Goal: Information Seeking & Learning: Learn about a topic

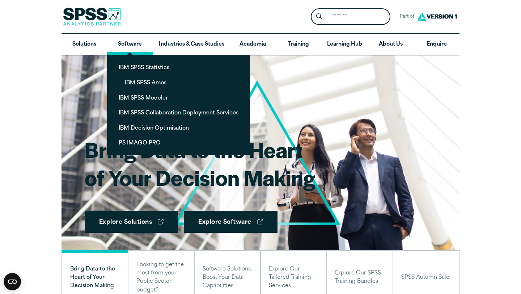
click at [131, 50] on link "Software" at bounding box center [130, 44] width 46 height 21
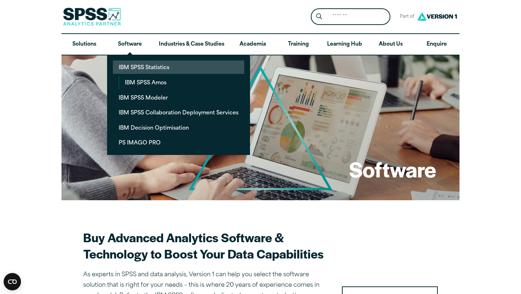
click at [143, 73] on link "IBM SPSS Statistics" at bounding box center [178, 66] width 131 height 13
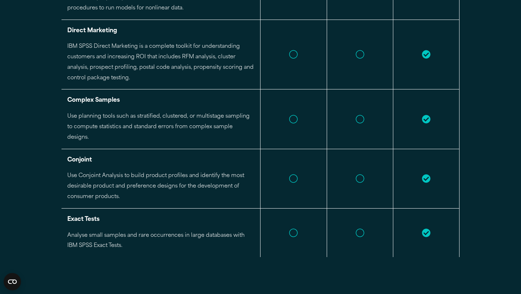
scroll to position [1815, 0]
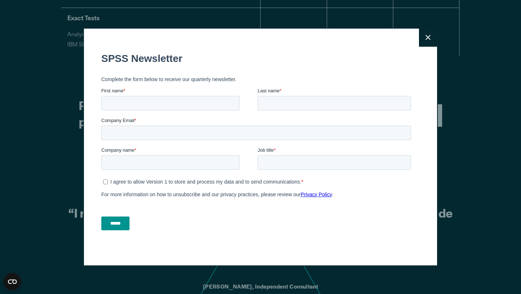
click at [429, 41] on button "Close" at bounding box center [428, 38] width 18 height 18
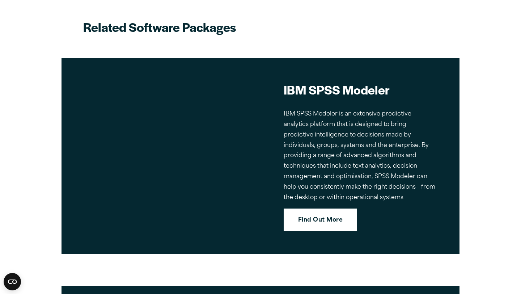
scroll to position [2876, 0]
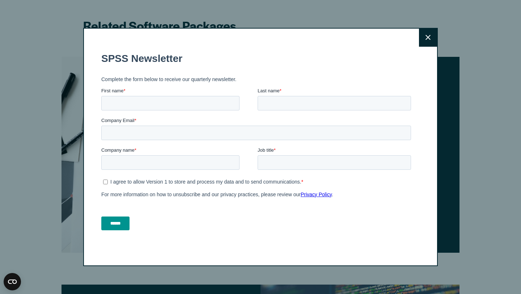
click at [427, 37] on icon at bounding box center [427, 37] width 5 height 5
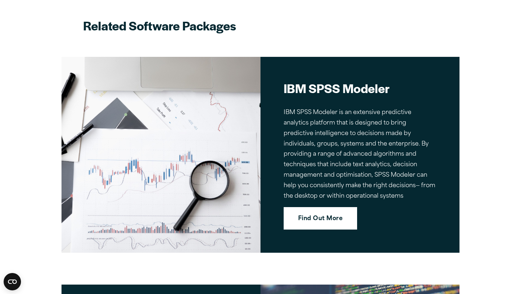
click at [307, 207] on link "Find Out More" at bounding box center [320, 218] width 73 height 22
